Goal: Obtain resource: Download file/media

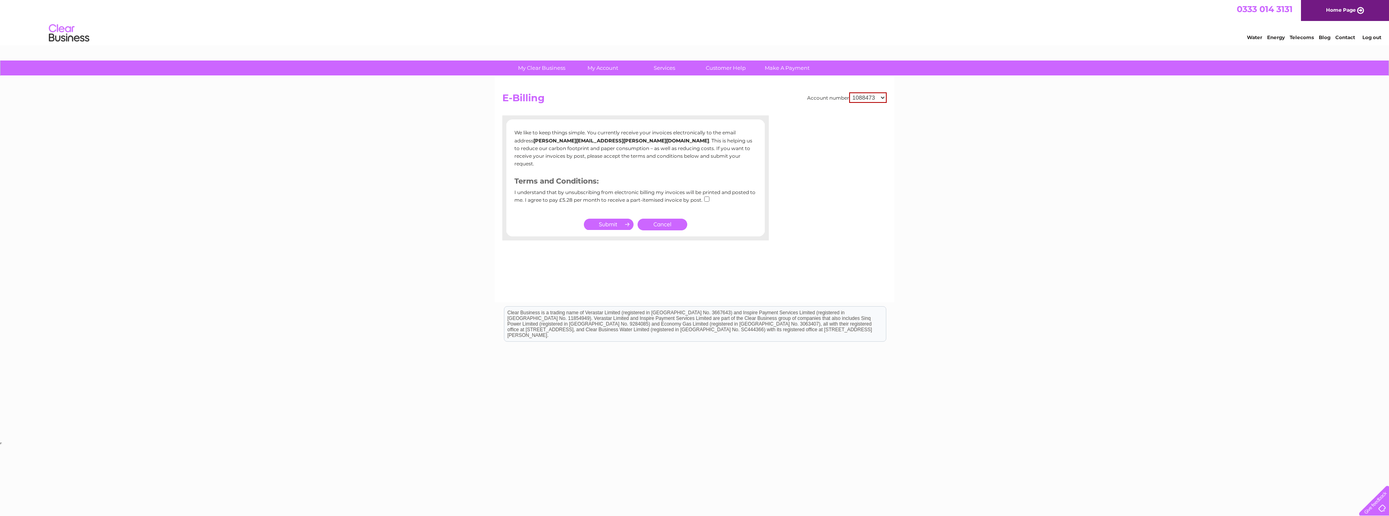
click at [859, 98] on select "1088473 30324968" at bounding box center [868, 97] width 38 height 10
select select "30324968"
click at [849, 92] on select "1088473 30324968" at bounding box center [868, 97] width 38 height 10
click at [601, 133] on link "E-Billing" at bounding box center [606, 134] width 67 height 16
click at [602, 83] on link "Bills and Payments" at bounding box center [606, 84] width 67 height 16
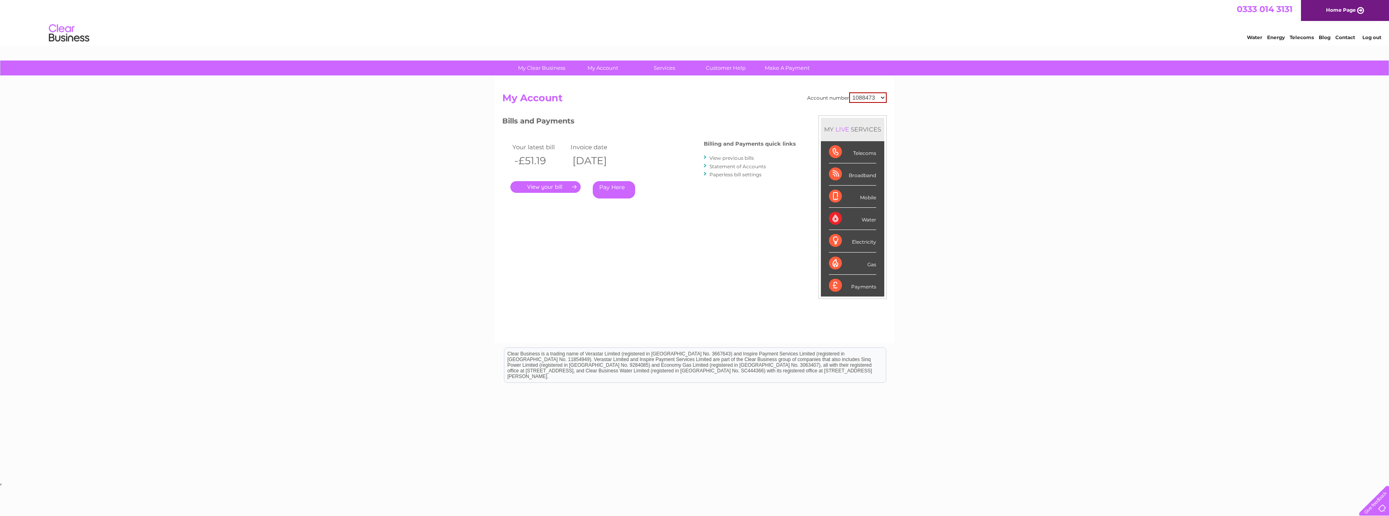
click at [864, 100] on select "1088473 30324968" at bounding box center [868, 97] width 38 height 10
select select "30324968"
click at [849, 92] on select "1088473 30324968" at bounding box center [868, 97] width 38 height 10
click at [543, 187] on link "." at bounding box center [545, 187] width 70 height 12
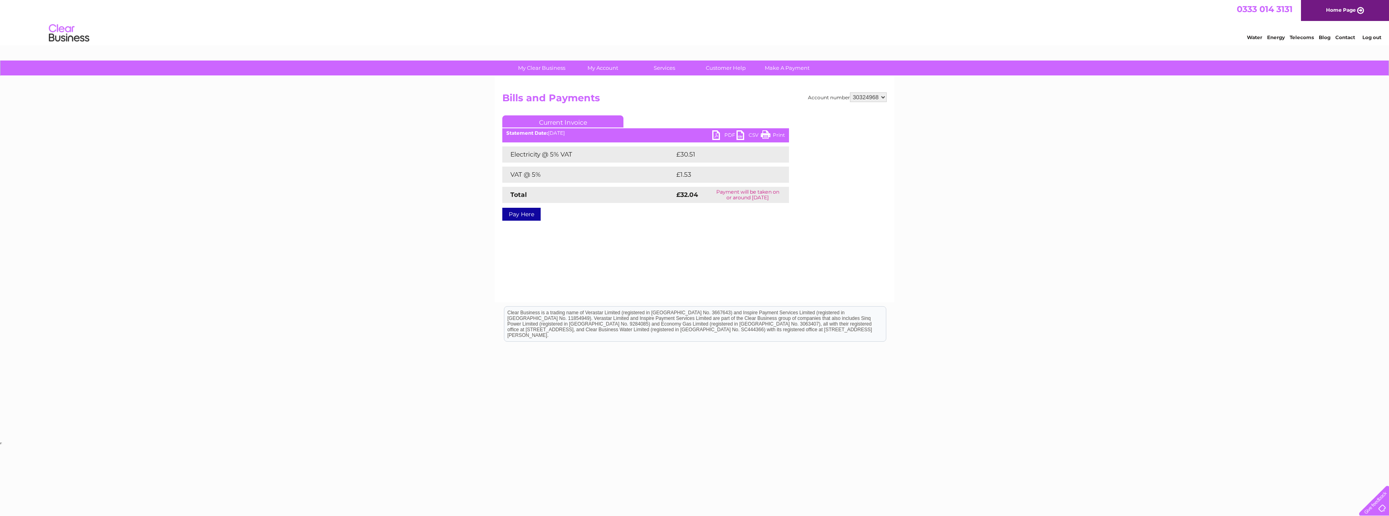
click at [716, 135] on link "PDF" at bounding box center [724, 136] width 24 height 12
